Goal: Task Accomplishment & Management: Manage account settings

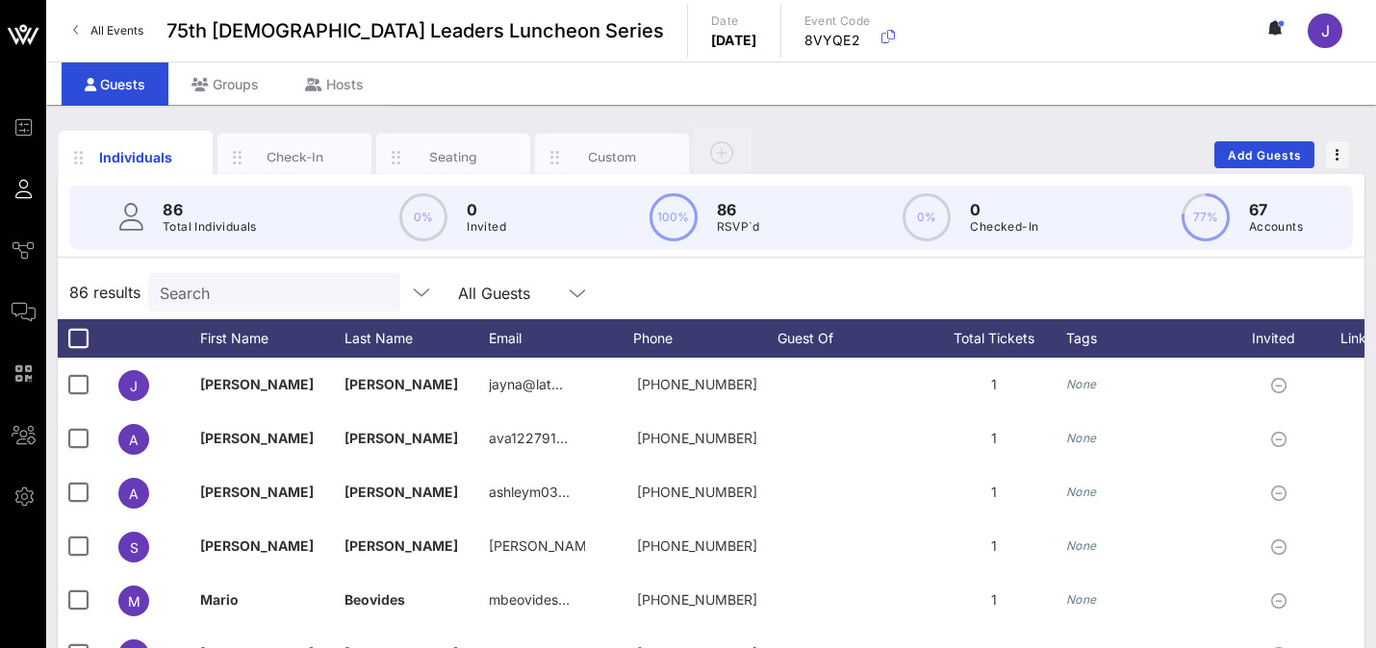
click at [88, 18] on link "All Events" at bounding box center [108, 30] width 93 height 31
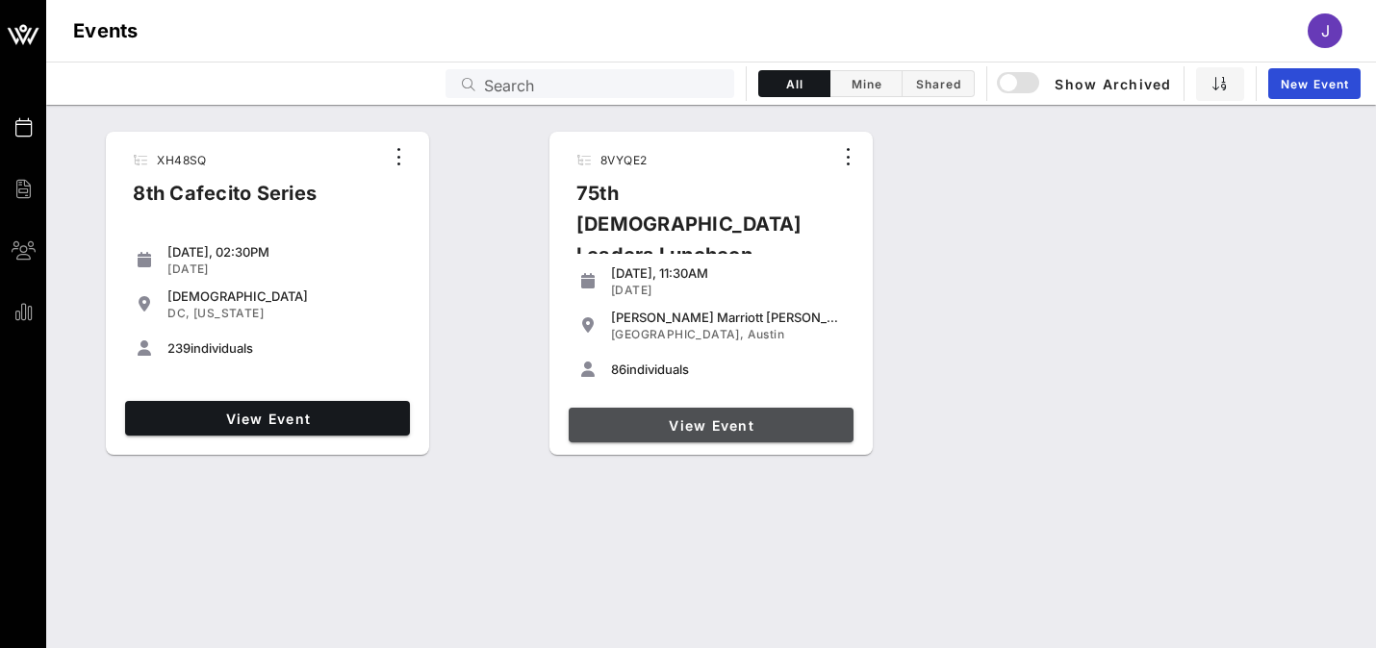
click at [669, 419] on span "View Event" at bounding box center [710, 425] width 269 height 16
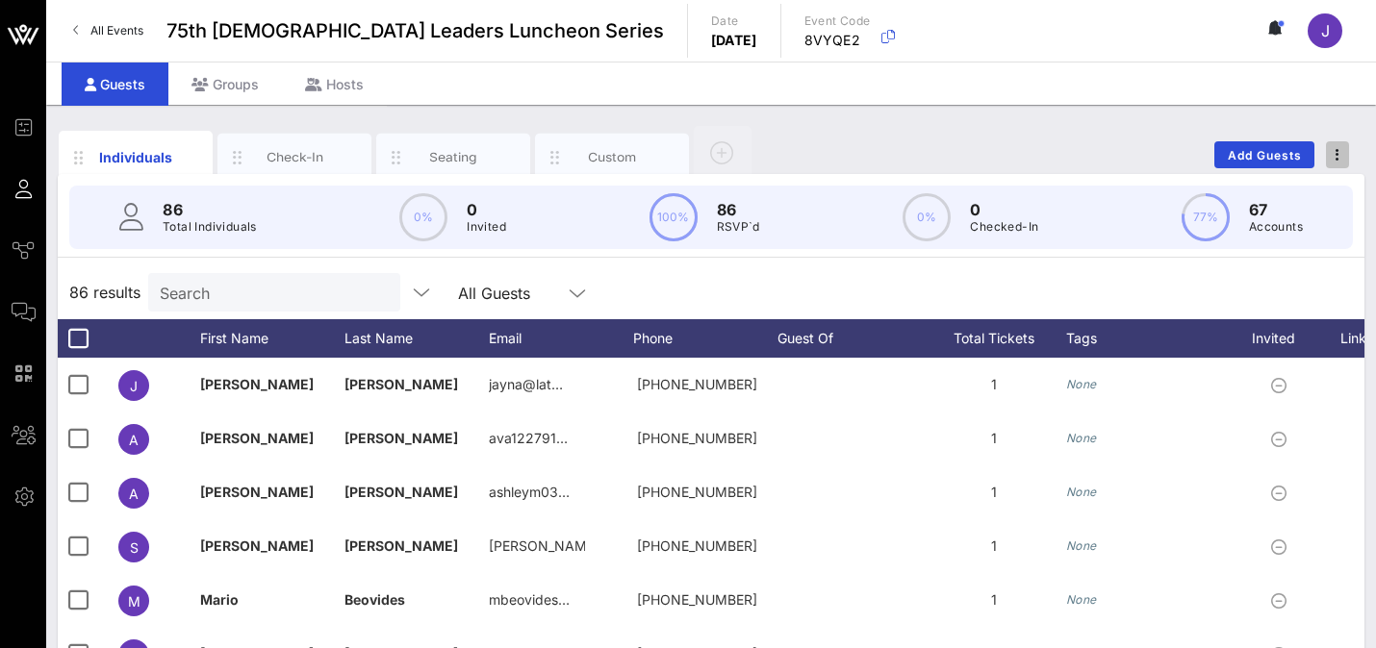
click at [1337, 153] on icon "button" at bounding box center [1337, 154] width 4 height 13
click at [1301, 188] on div "Export To CSV" at bounding box center [1301, 187] width 92 height 15
click at [108, 40] on link "All Events" at bounding box center [108, 30] width 93 height 31
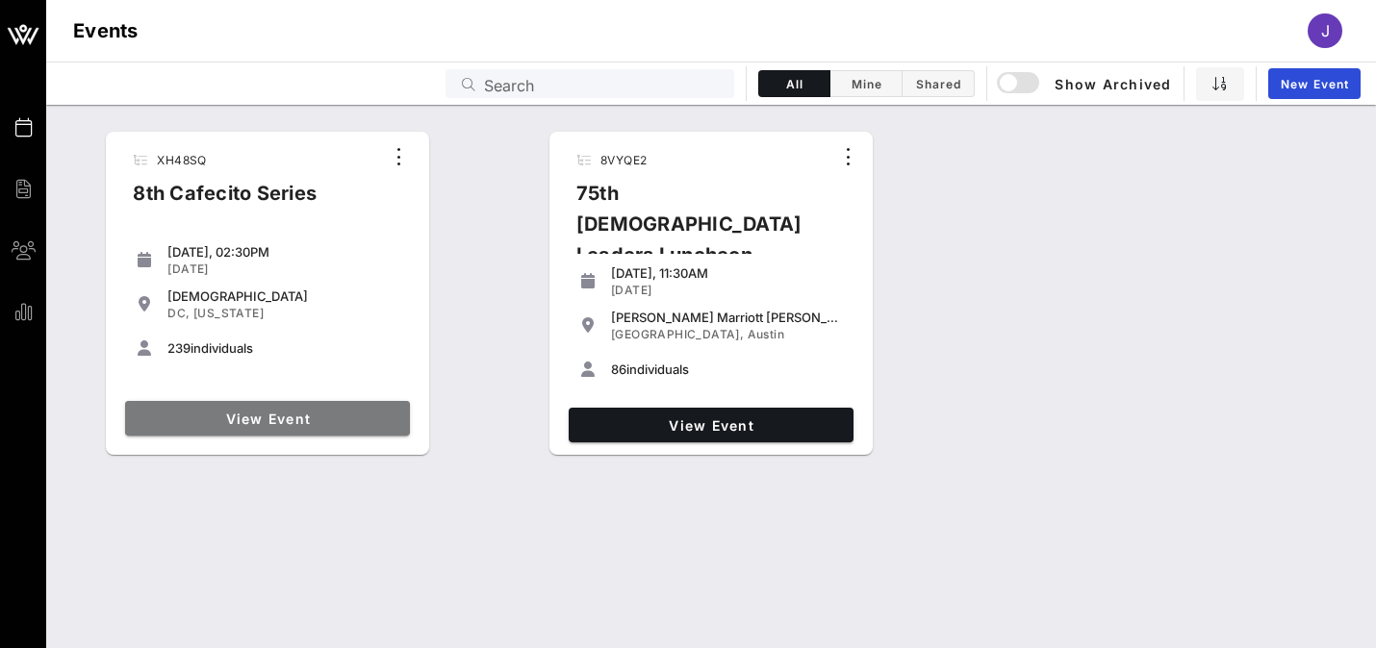
click at [205, 417] on span "View Event" at bounding box center [267, 419] width 269 height 16
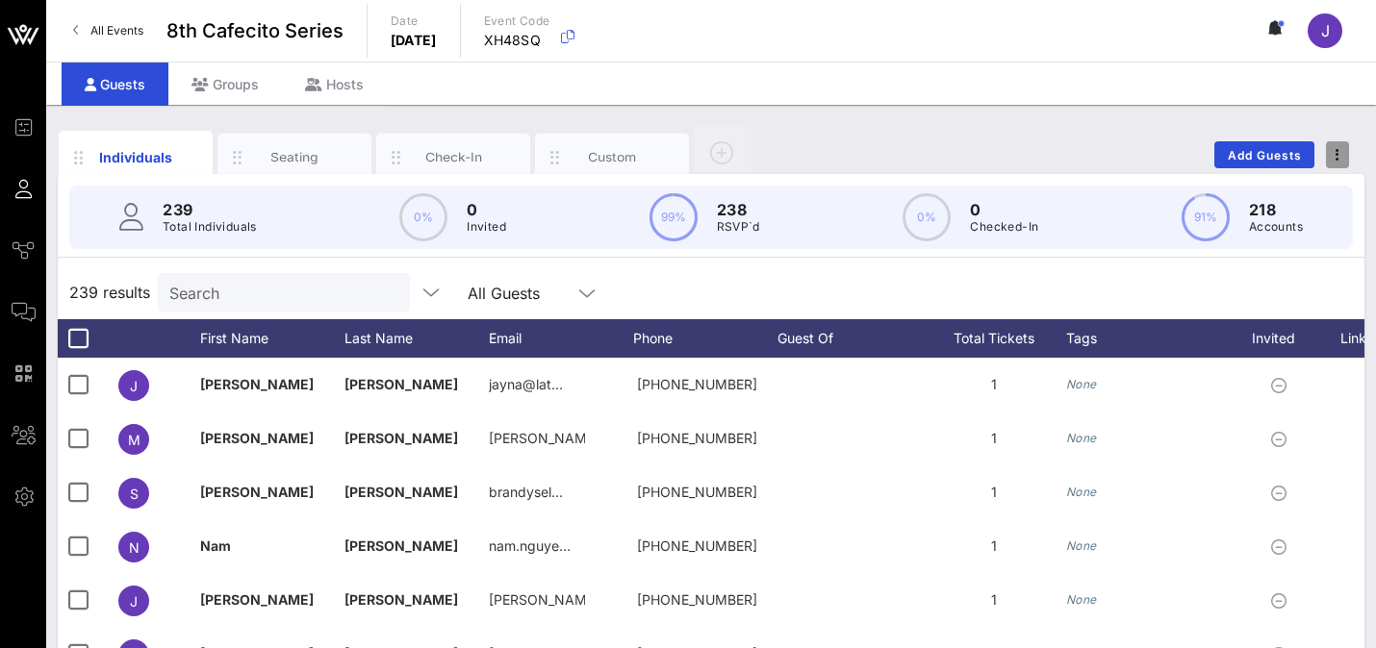
click at [1339, 161] on span "button" at bounding box center [1337, 154] width 23 height 13
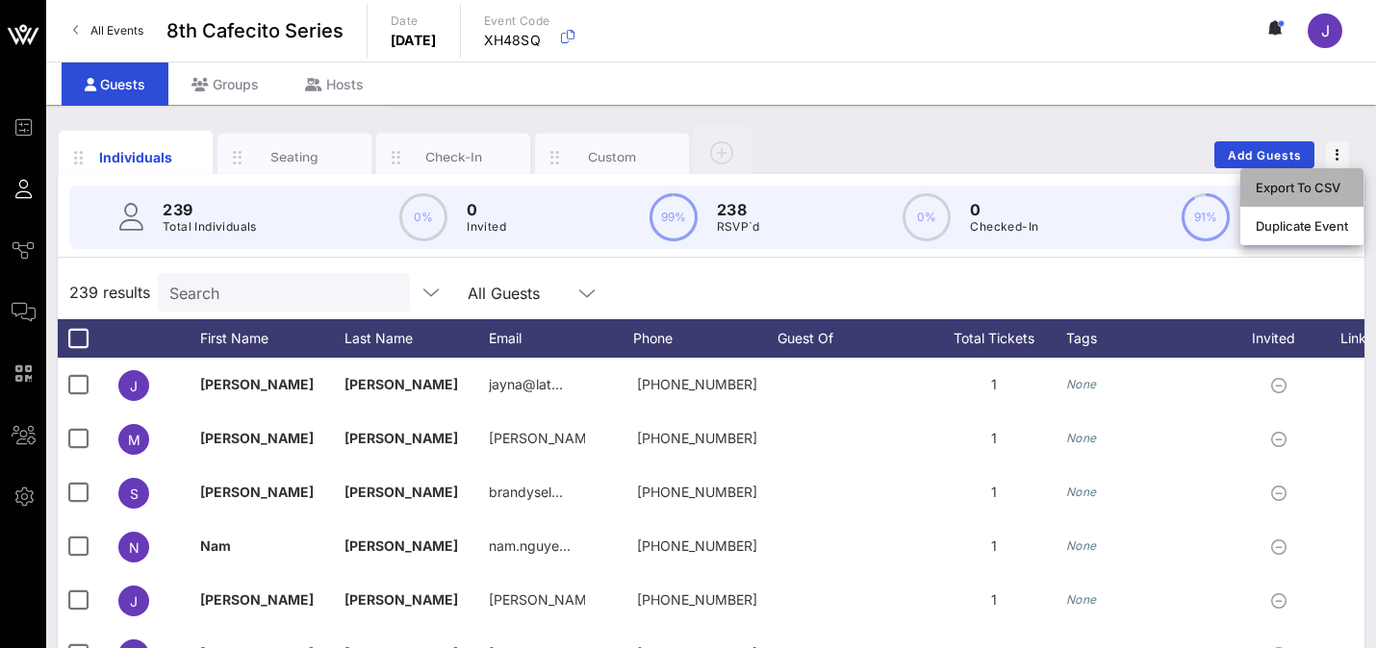
click at [1333, 184] on div "Export To CSV" at bounding box center [1301, 187] width 92 height 15
